Goal: Task Accomplishment & Management: Complete application form

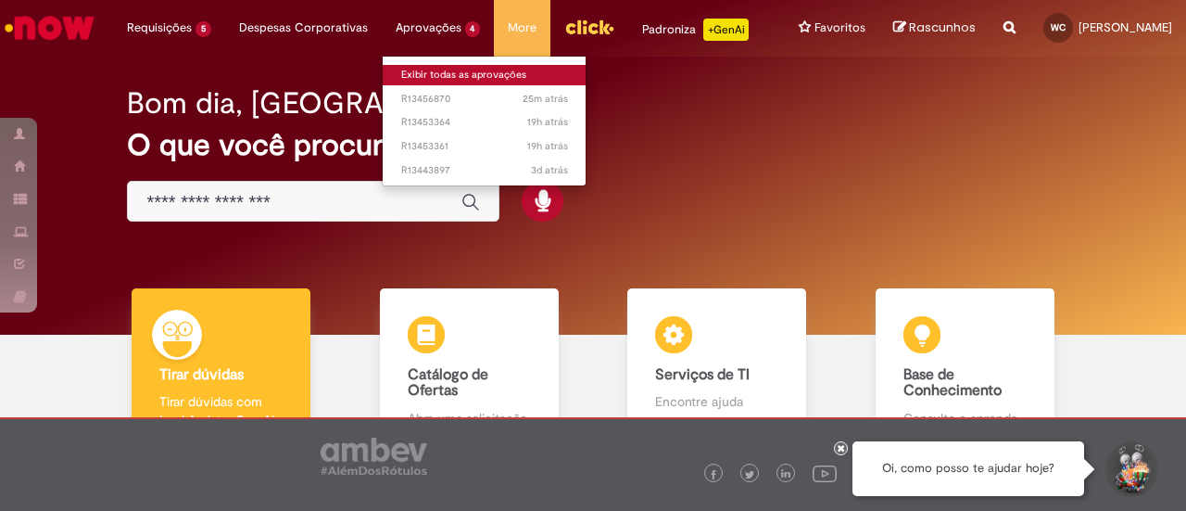
click at [416, 70] on link "Exibir todas as aprovações" at bounding box center [485, 75] width 204 height 20
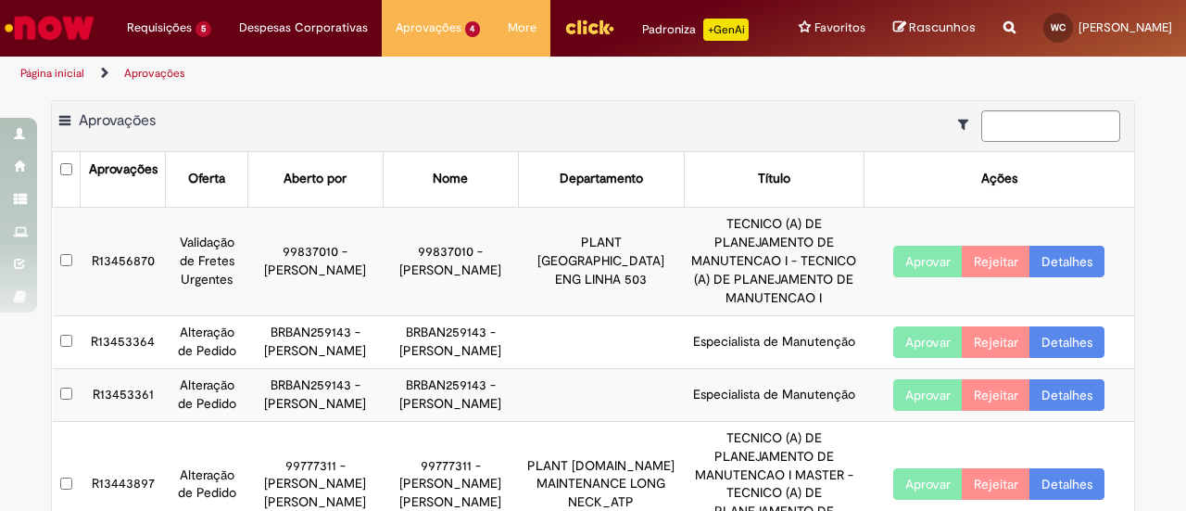
click at [1080, 277] on link "Detalhes" at bounding box center [1066, 262] width 75 height 32
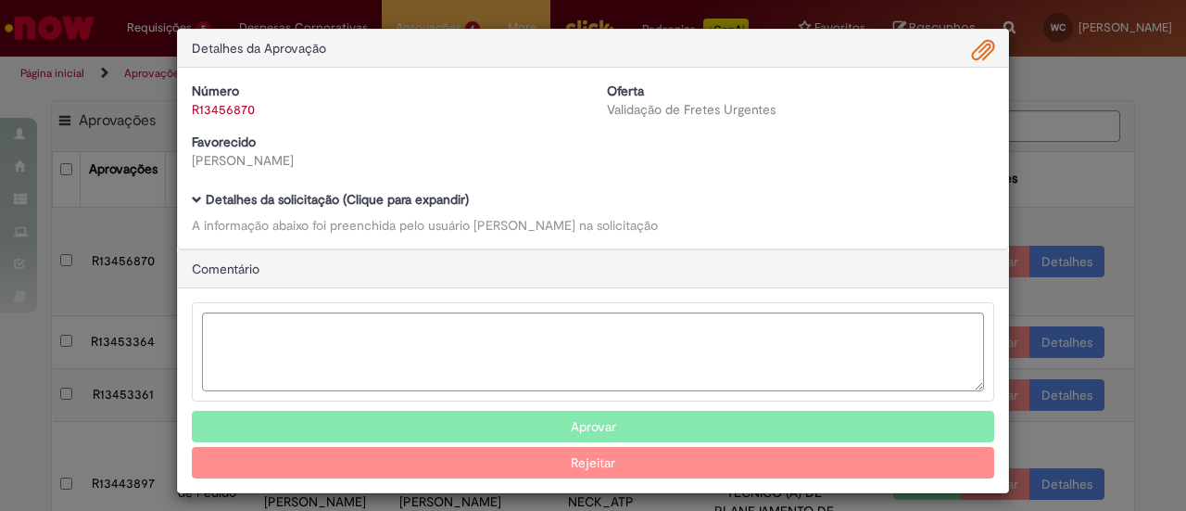
click at [210, 116] on link "R13456870" at bounding box center [223, 109] width 63 height 17
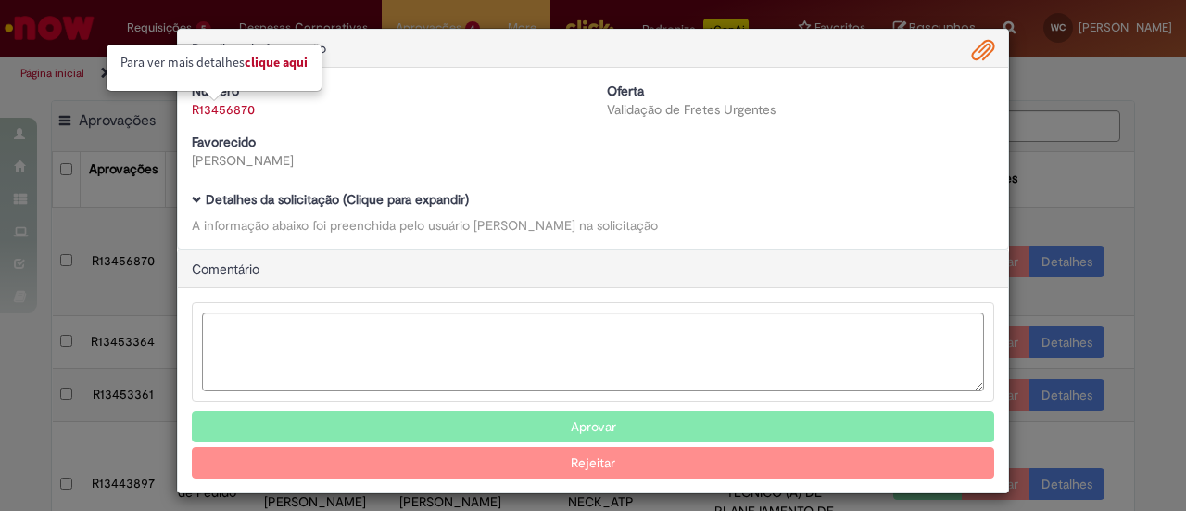
click at [282, 60] on link "Clique aqui" at bounding box center [276, 62] width 63 height 17
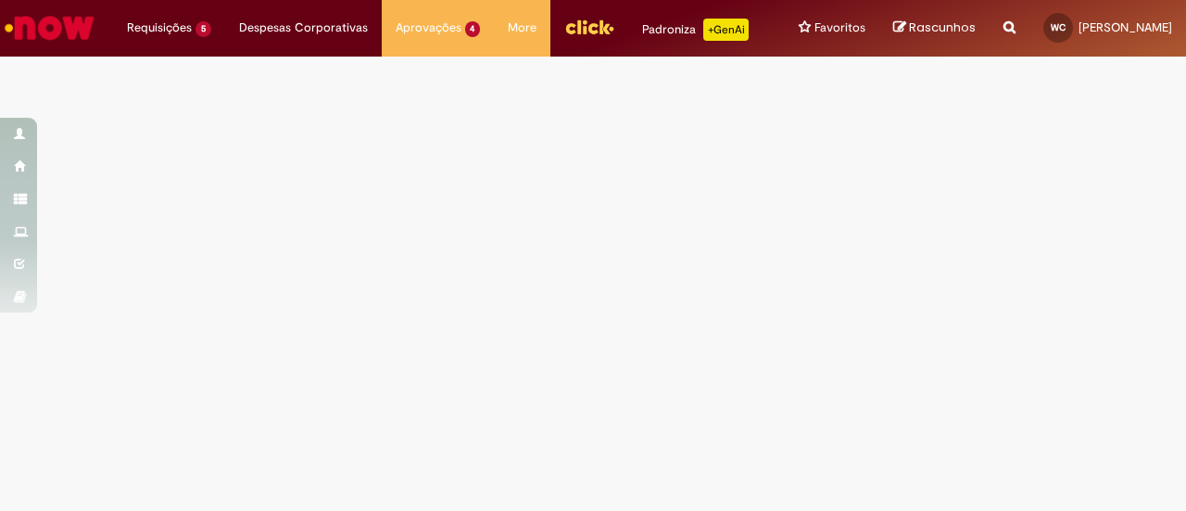
select select "*"
select select "*********"
select select "*"
select select "**********"
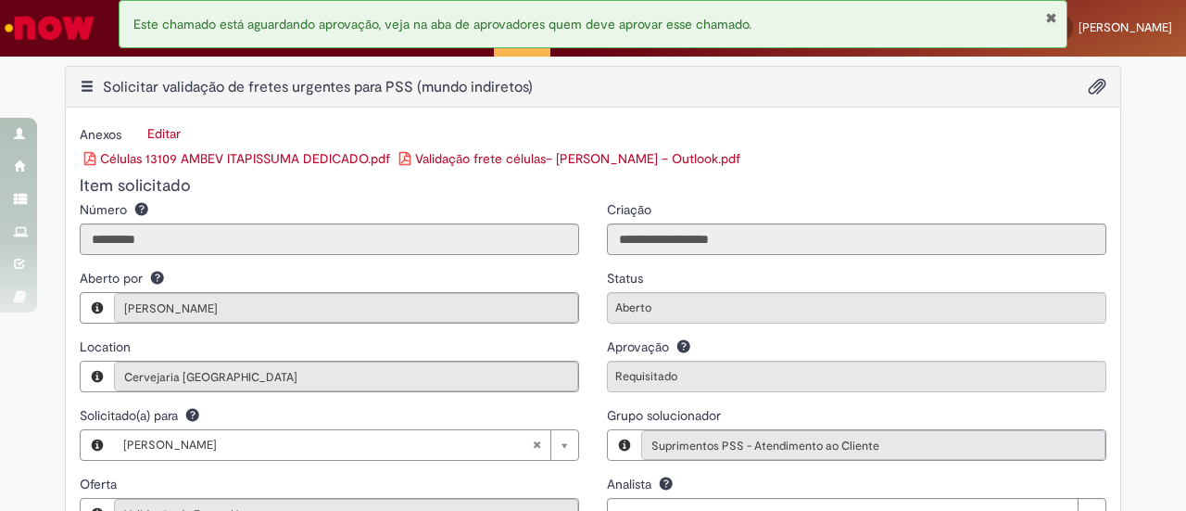
click at [1050, 12] on button "Fechar Notificação" at bounding box center [1051, 17] width 12 height 15
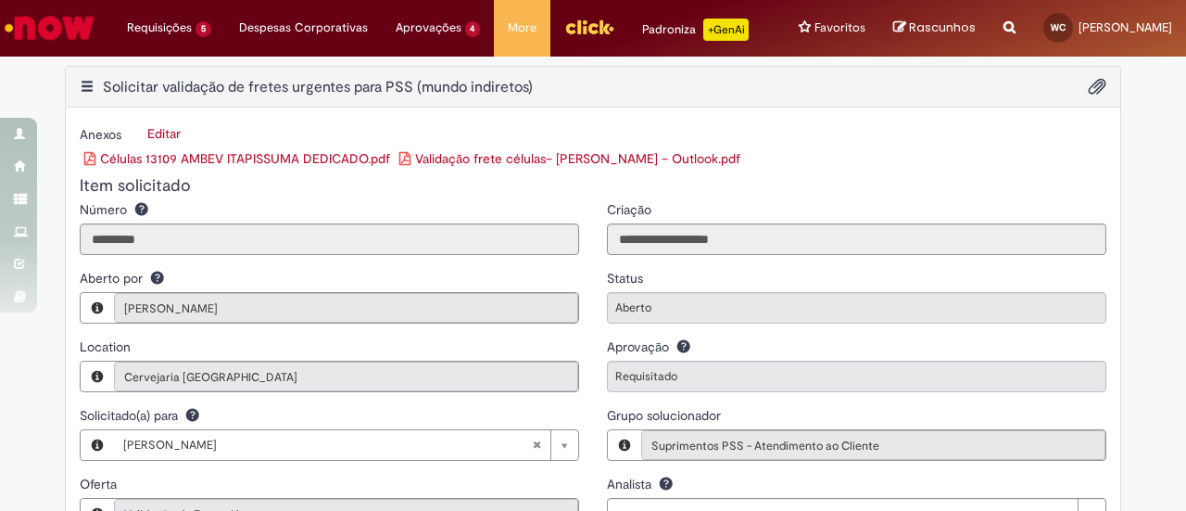
click at [449, 167] on link "Validação frete células– EMANUELSON MARQUES DE OLIVEIRA – Outlook.pdf" at bounding box center [569, 158] width 341 height 17
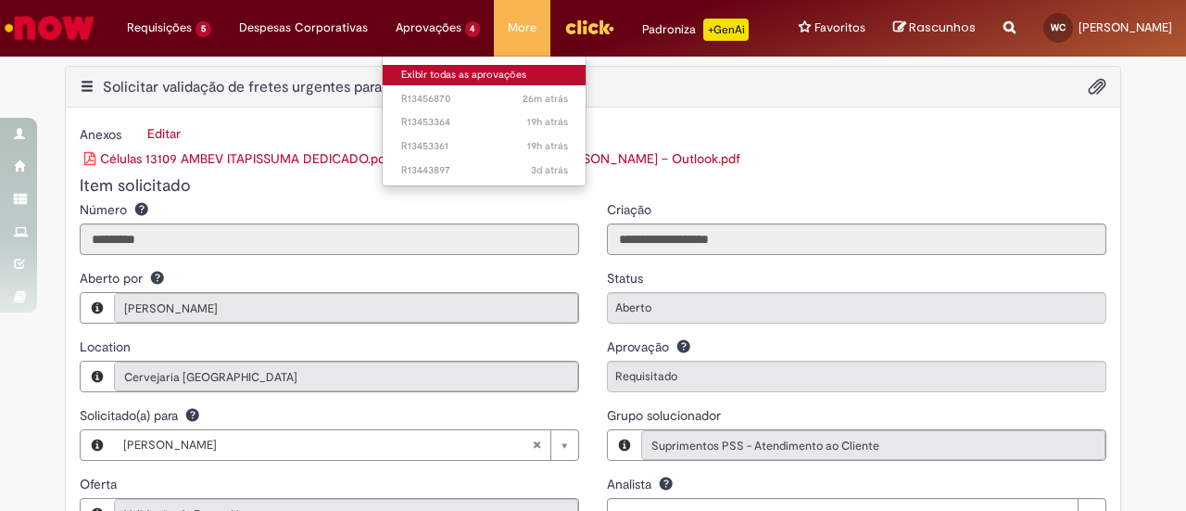
click at [438, 80] on link "Exibir todas as aprovações" at bounding box center [485, 75] width 204 height 20
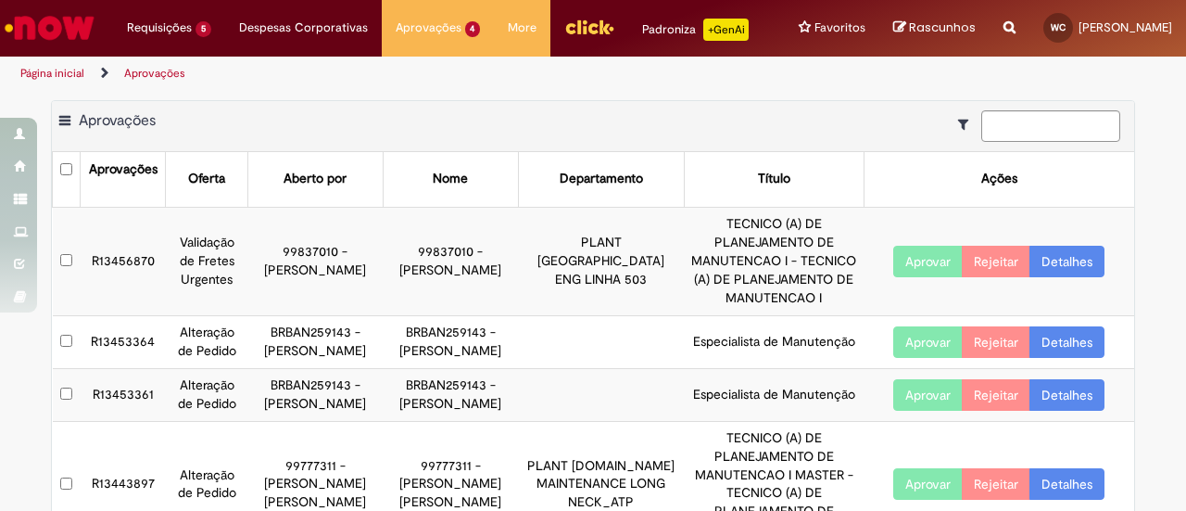
click at [899, 270] on button "Aprovar" at bounding box center [927, 262] width 69 height 32
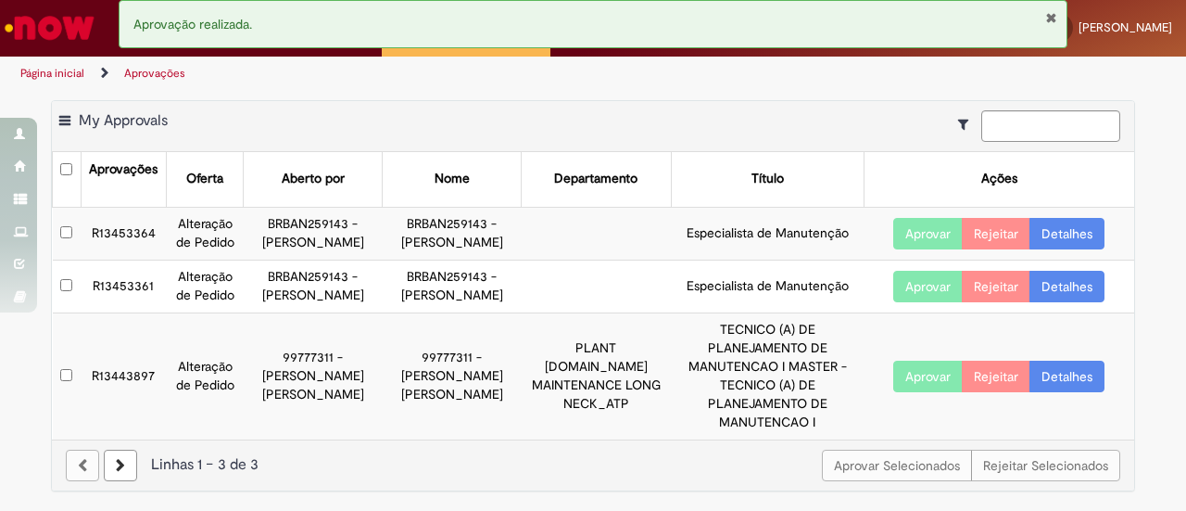
click at [1053, 10] on button "Fechar Notificação" at bounding box center [1051, 17] width 12 height 15
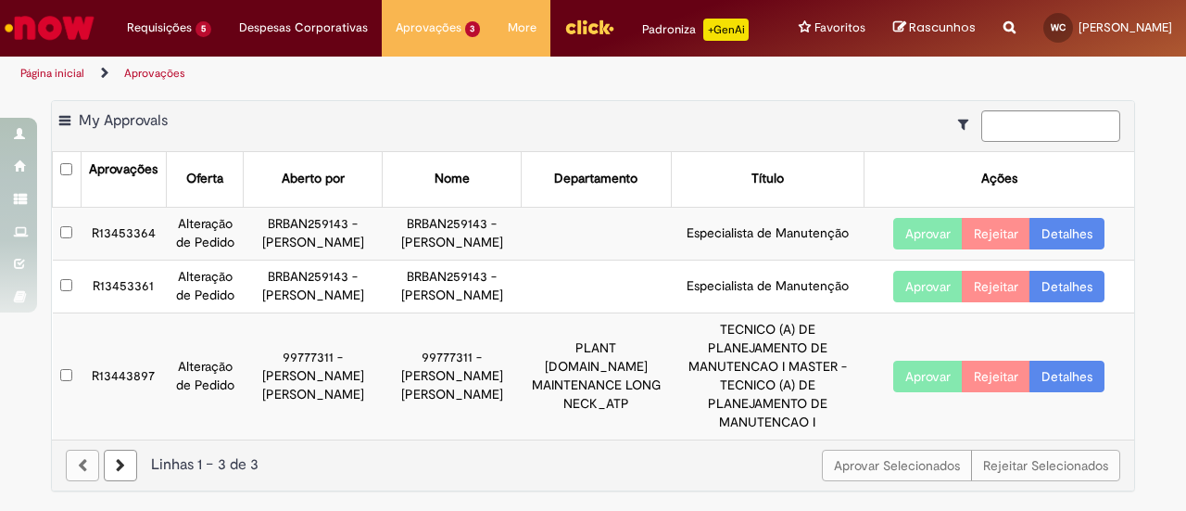
click at [48, 38] on img "Ir para a Homepage" at bounding box center [49, 27] width 95 height 37
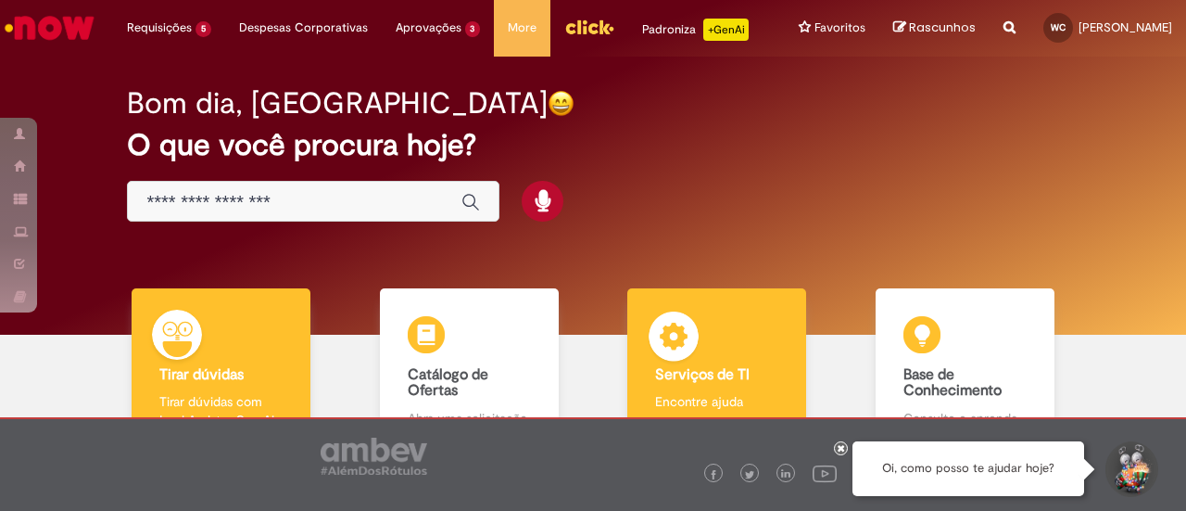
click at [689, 344] on img at bounding box center [674, 339] width 56 height 56
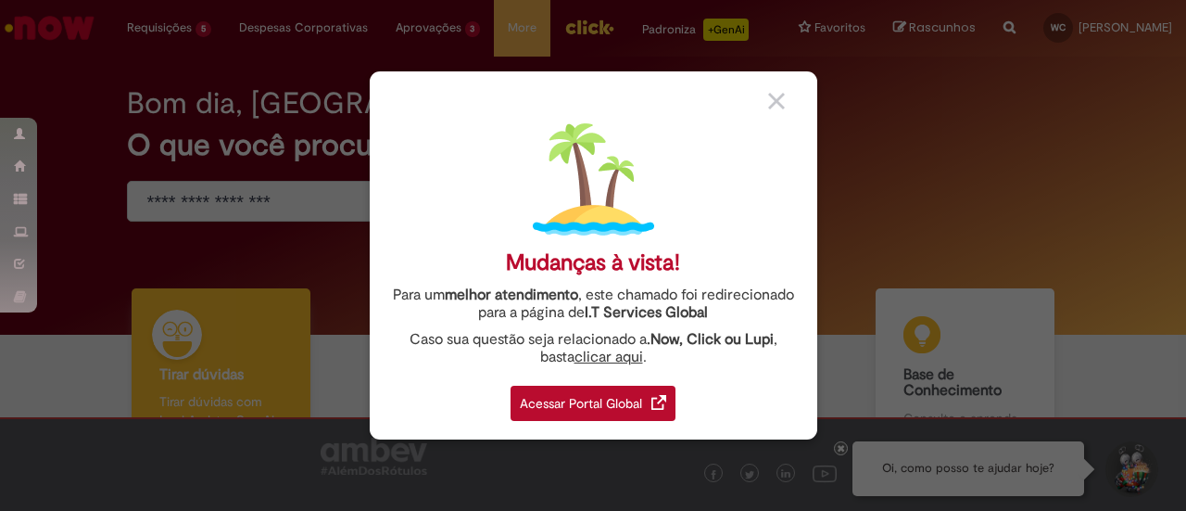
click at [612, 411] on div "Acessar Portal Global" at bounding box center [593, 402] width 165 height 35
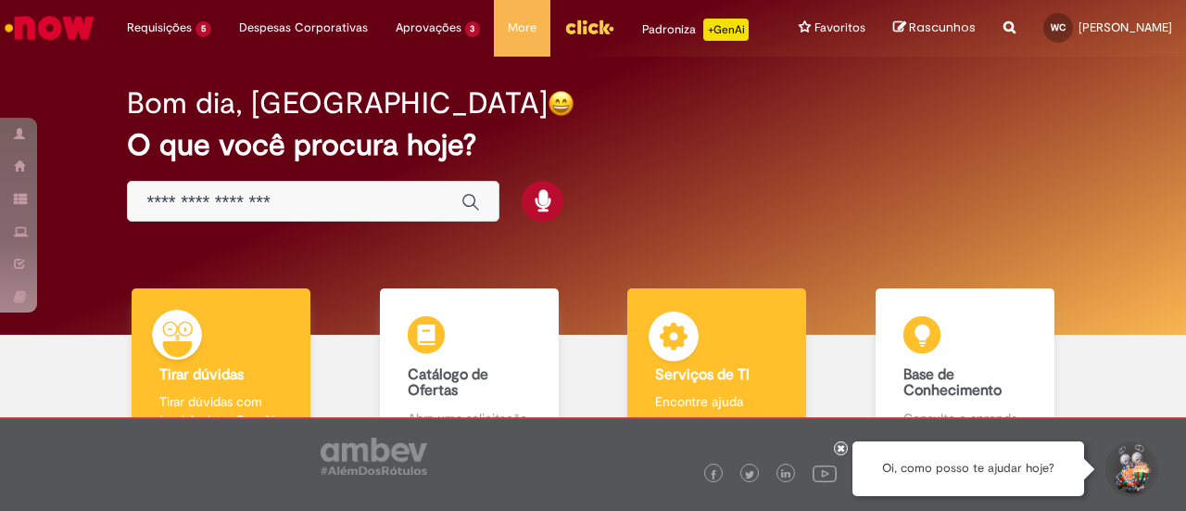
click at [651, 312] on div "Serviços de TI Serviços de TI Encontre ajuda" at bounding box center [716, 368] width 179 height 160
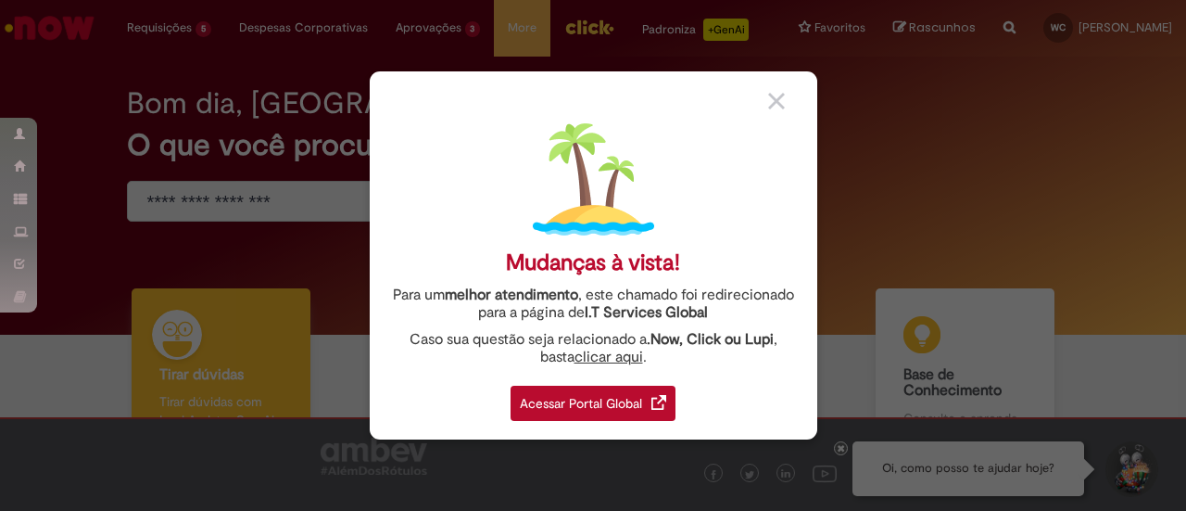
click at [554, 403] on div "Acessar Portal Global" at bounding box center [593, 402] width 165 height 35
